Goal: Transaction & Acquisition: Purchase product/service

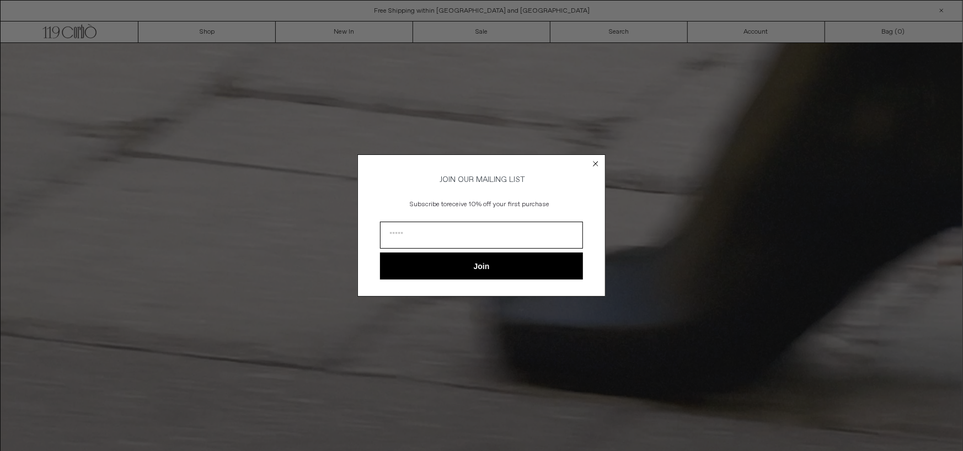
click at [593, 159] on circle "Close dialog" at bounding box center [596, 163] width 10 height 10
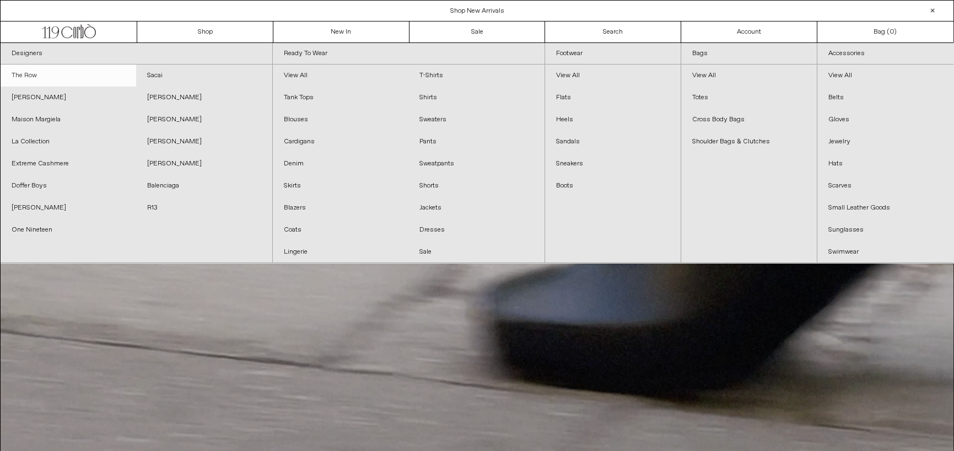
click at [34, 79] on link "The Row" at bounding box center [69, 76] width 136 height 22
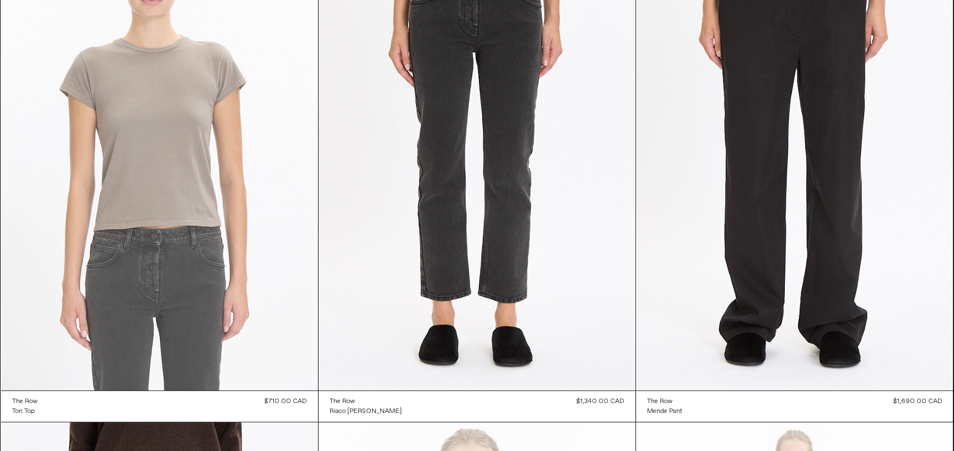
scroll to position [1268, 0]
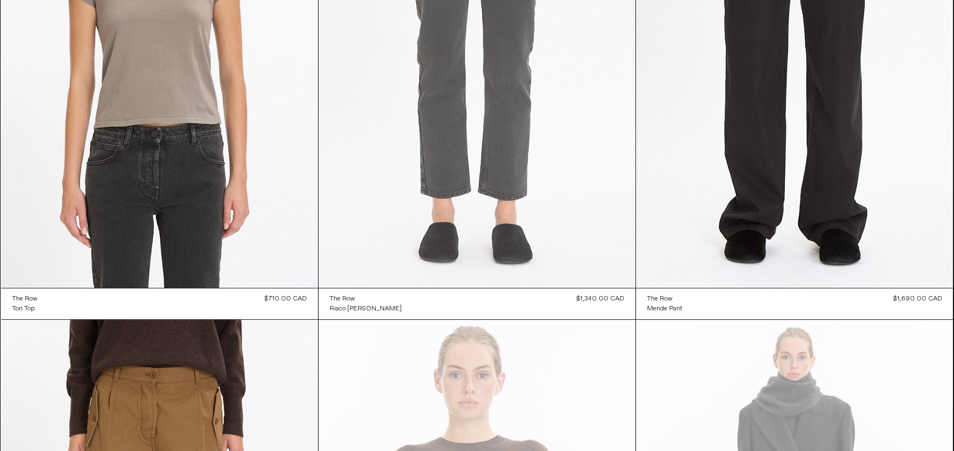
click at [426, 131] on at bounding box center [477, 50] width 317 height 476
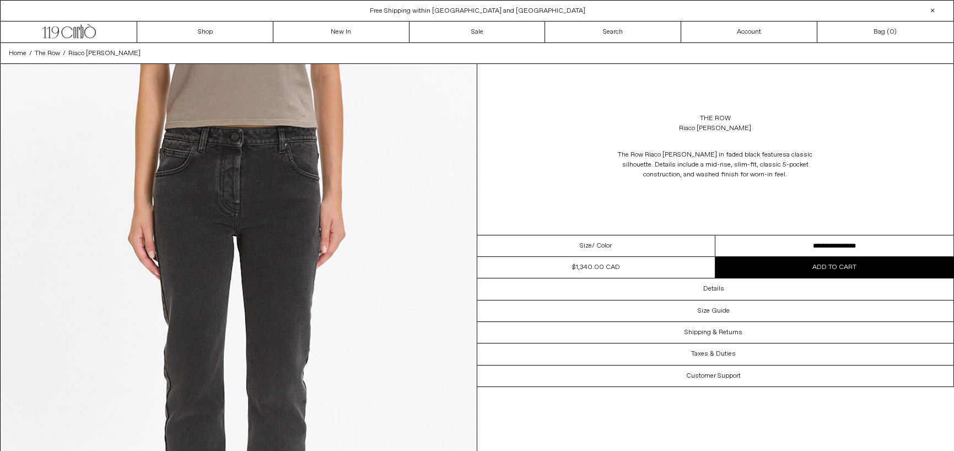
click at [817, 245] on select "**********" at bounding box center [835, 246] width 238 height 22
click at [862, 172] on div "The Row Riaco Jean in faded black features a classic silhouette. Details includ…" at bounding box center [715, 165] width 477 height 52
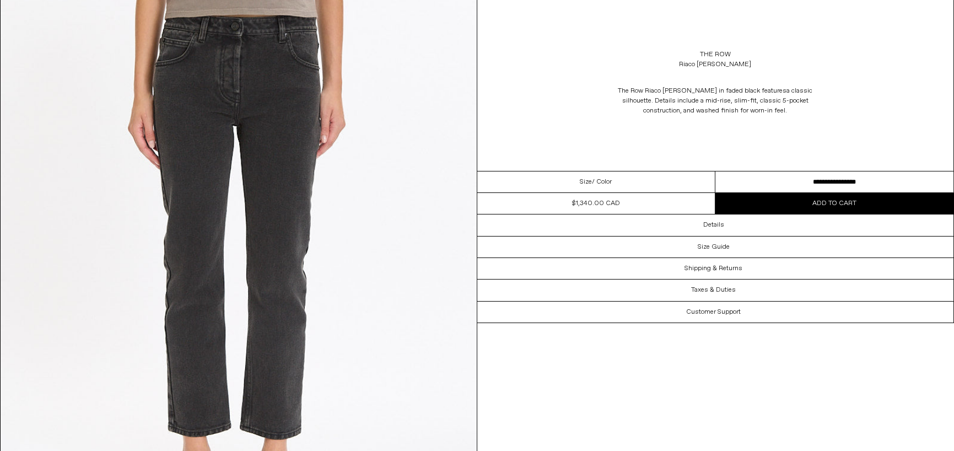
scroll to position [221, 0]
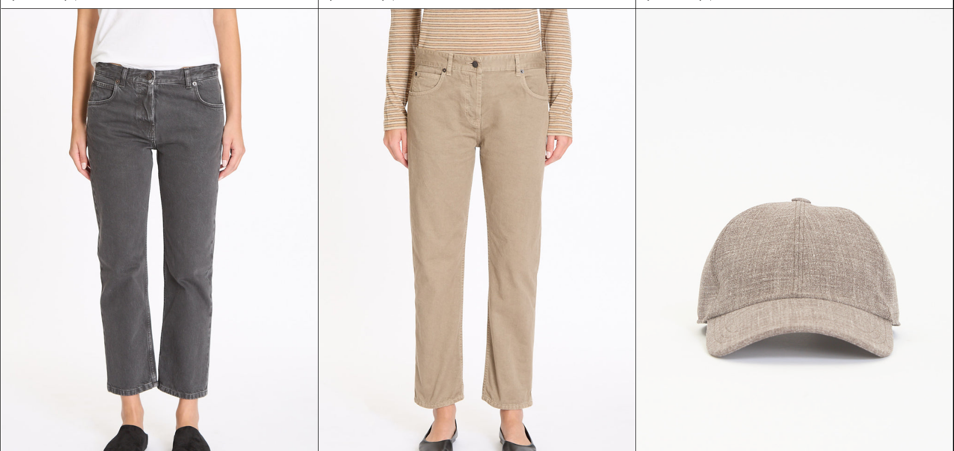
scroll to position [11275, 0]
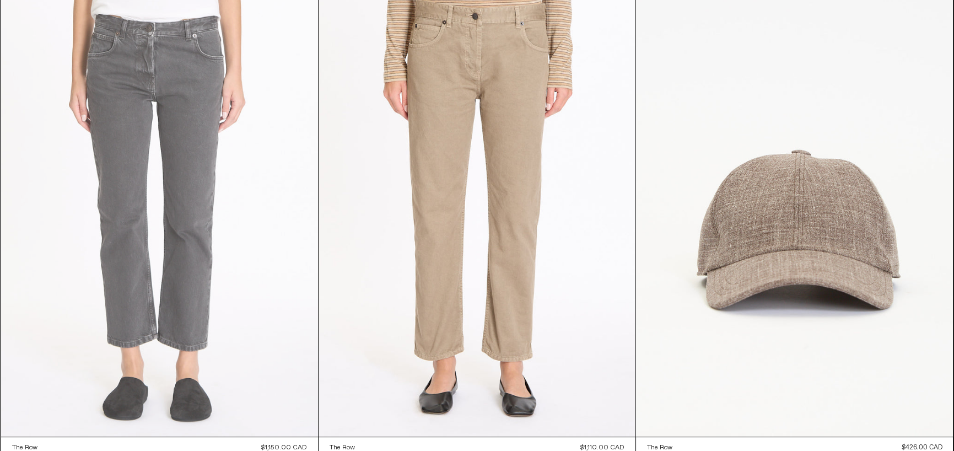
click at [195, 286] on at bounding box center [159, 199] width 317 height 476
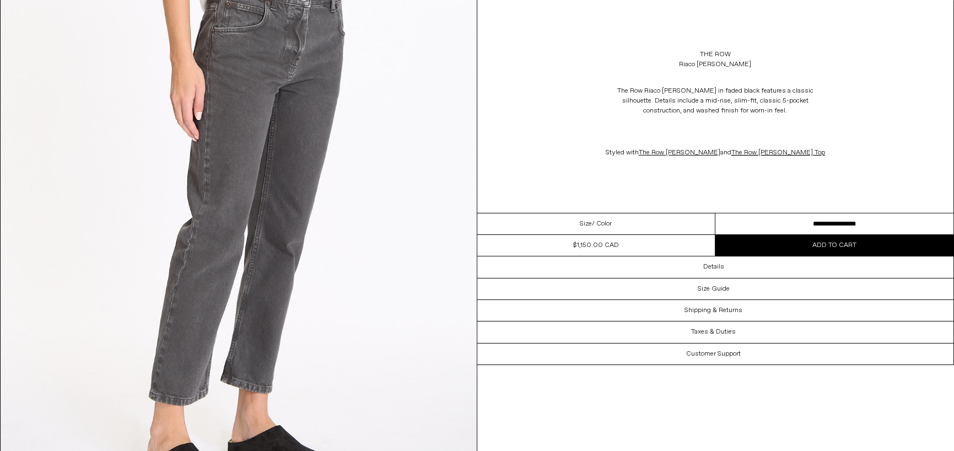
scroll to position [717, 0]
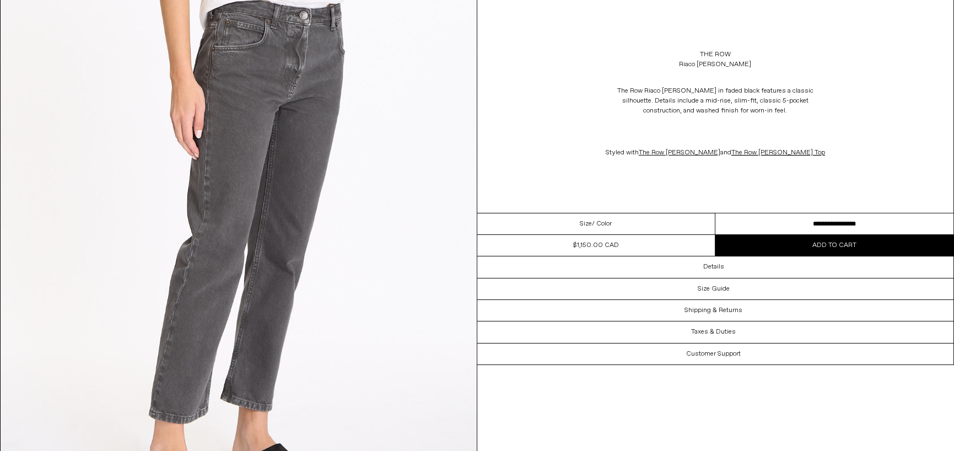
click at [833, 251] on button "Add to cart" at bounding box center [835, 245] width 238 height 21
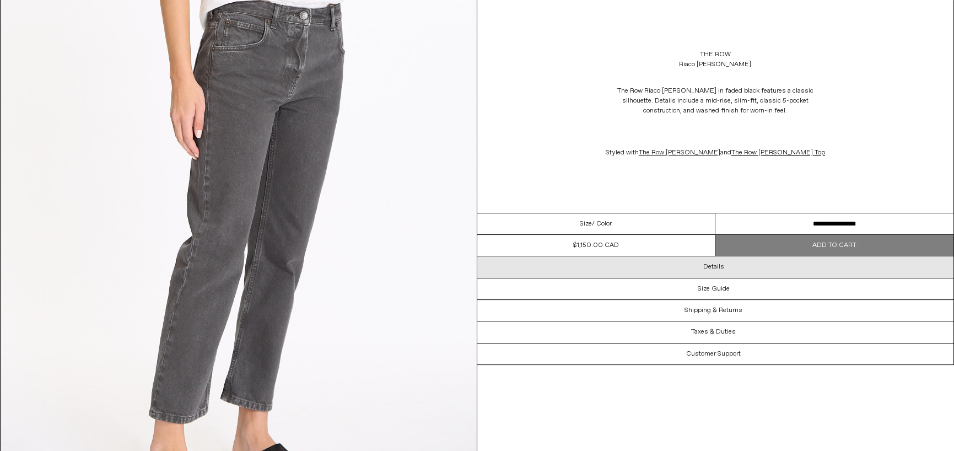
click at [690, 265] on div "Details" at bounding box center [715, 266] width 477 height 21
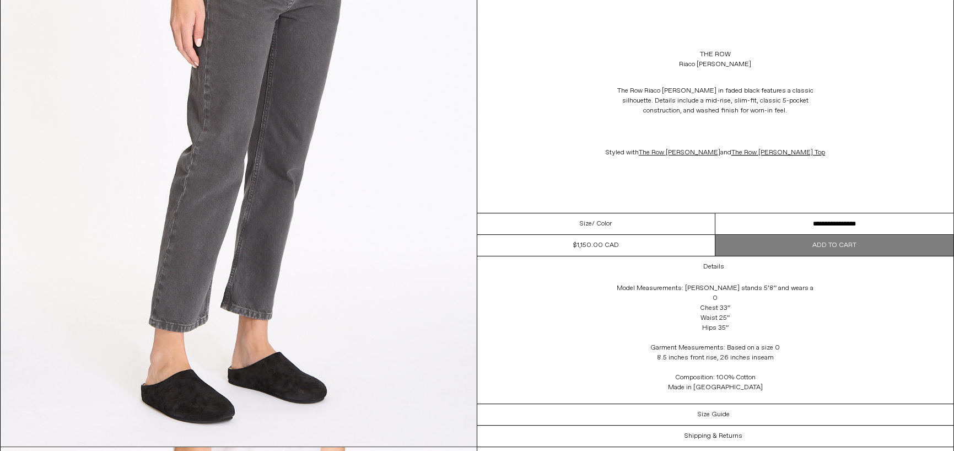
scroll to position [827, 0]
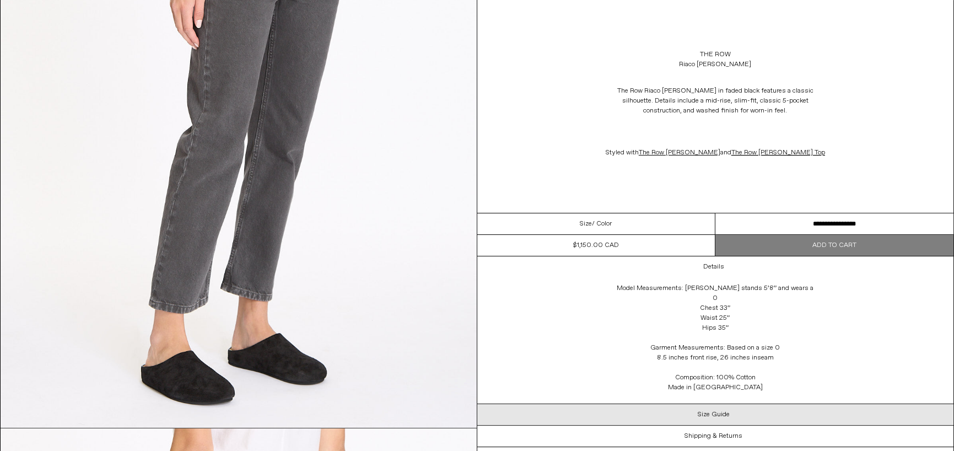
click at [711, 411] on h3 "Size Guide" at bounding box center [714, 415] width 32 height 8
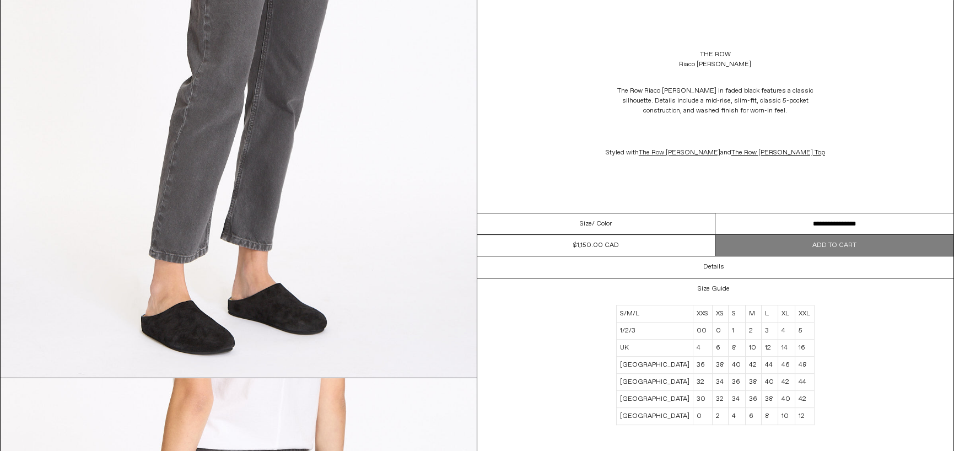
scroll to position [937, 0]
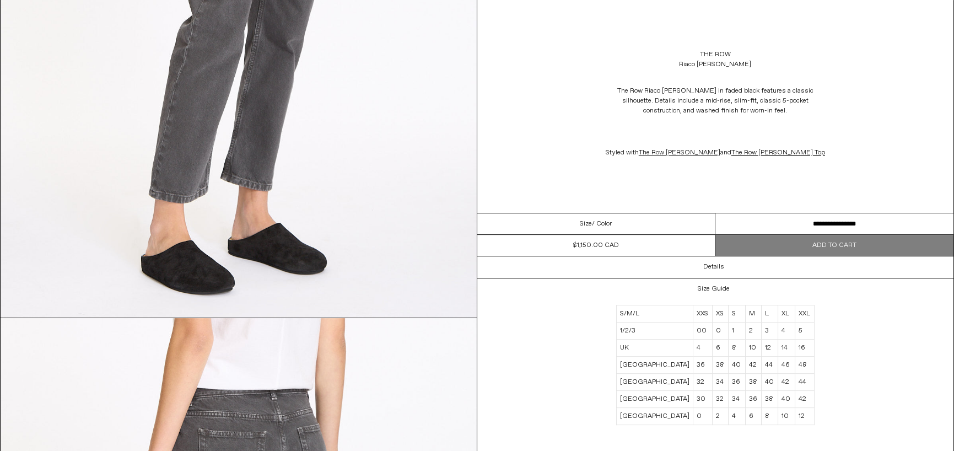
click at [881, 164] on div "The Row Riaco [PERSON_NAME] in faded black features a classic silhouette. Detai…" at bounding box center [715, 122] width 477 height 94
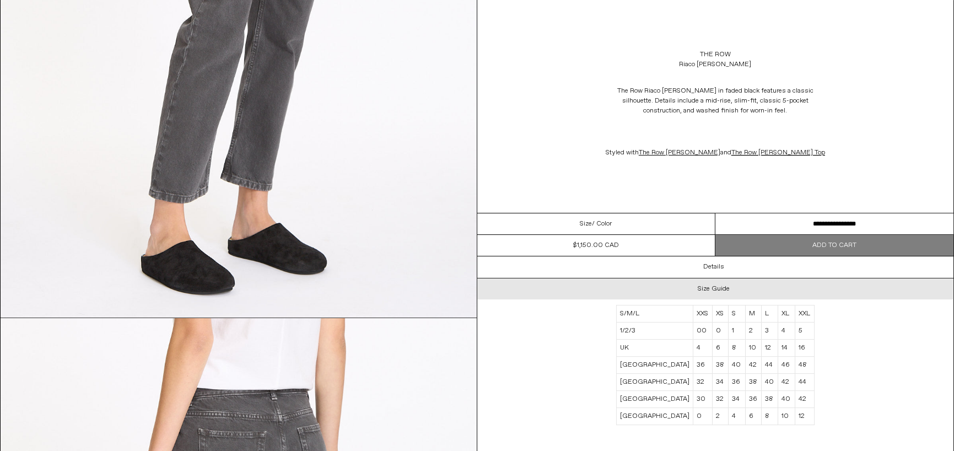
click at [700, 283] on div "Size Guide" at bounding box center [715, 288] width 477 height 21
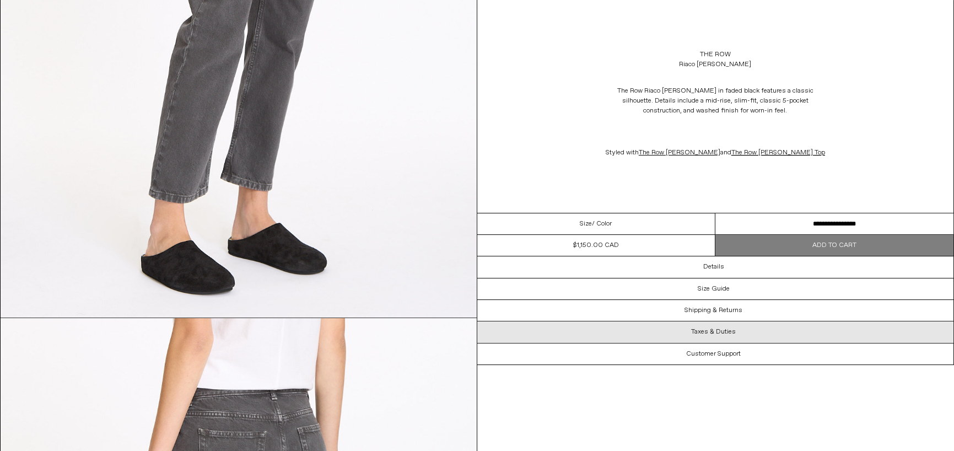
click at [704, 334] on h3 "Taxes & Duties" at bounding box center [713, 332] width 45 height 8
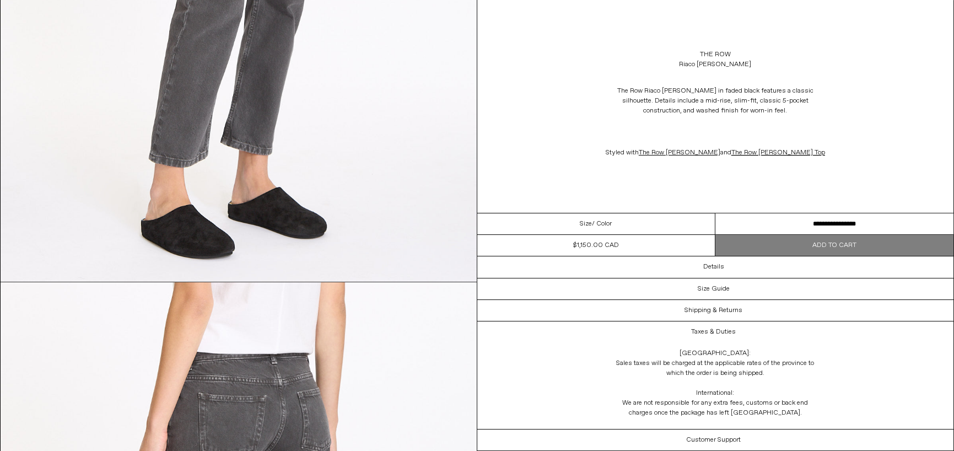
scroll to position [992, 0]
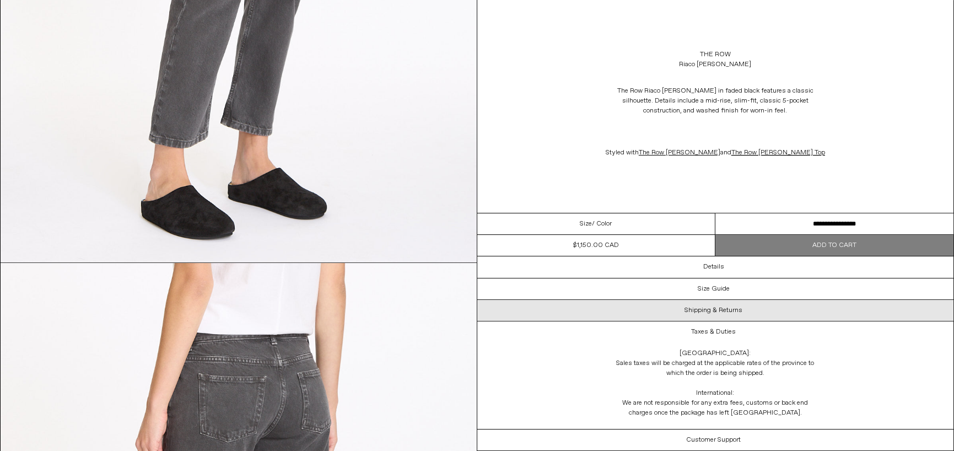
click at [718, 309] on h3 "Shipping & Returns" at bounding box center [714, 311] width 58 height 8
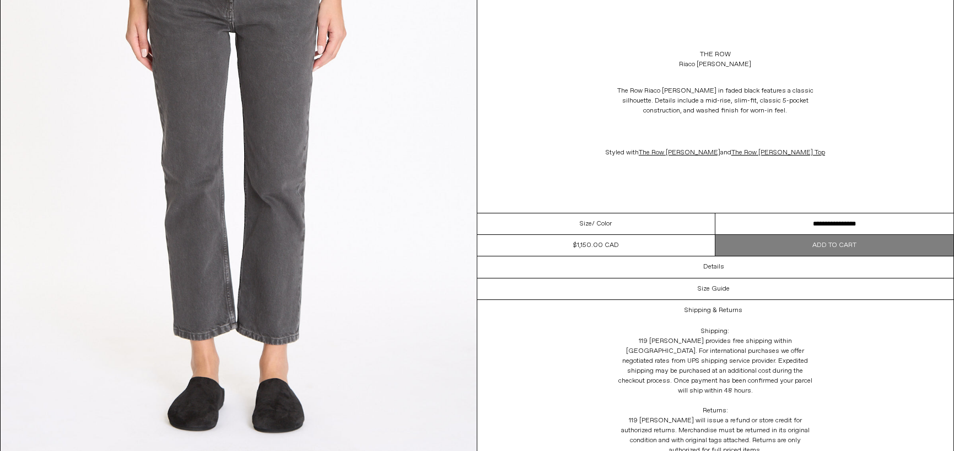
scroll to position [61, 0]
